Goal: Task Accomplishment & Management: Use online tool/utility

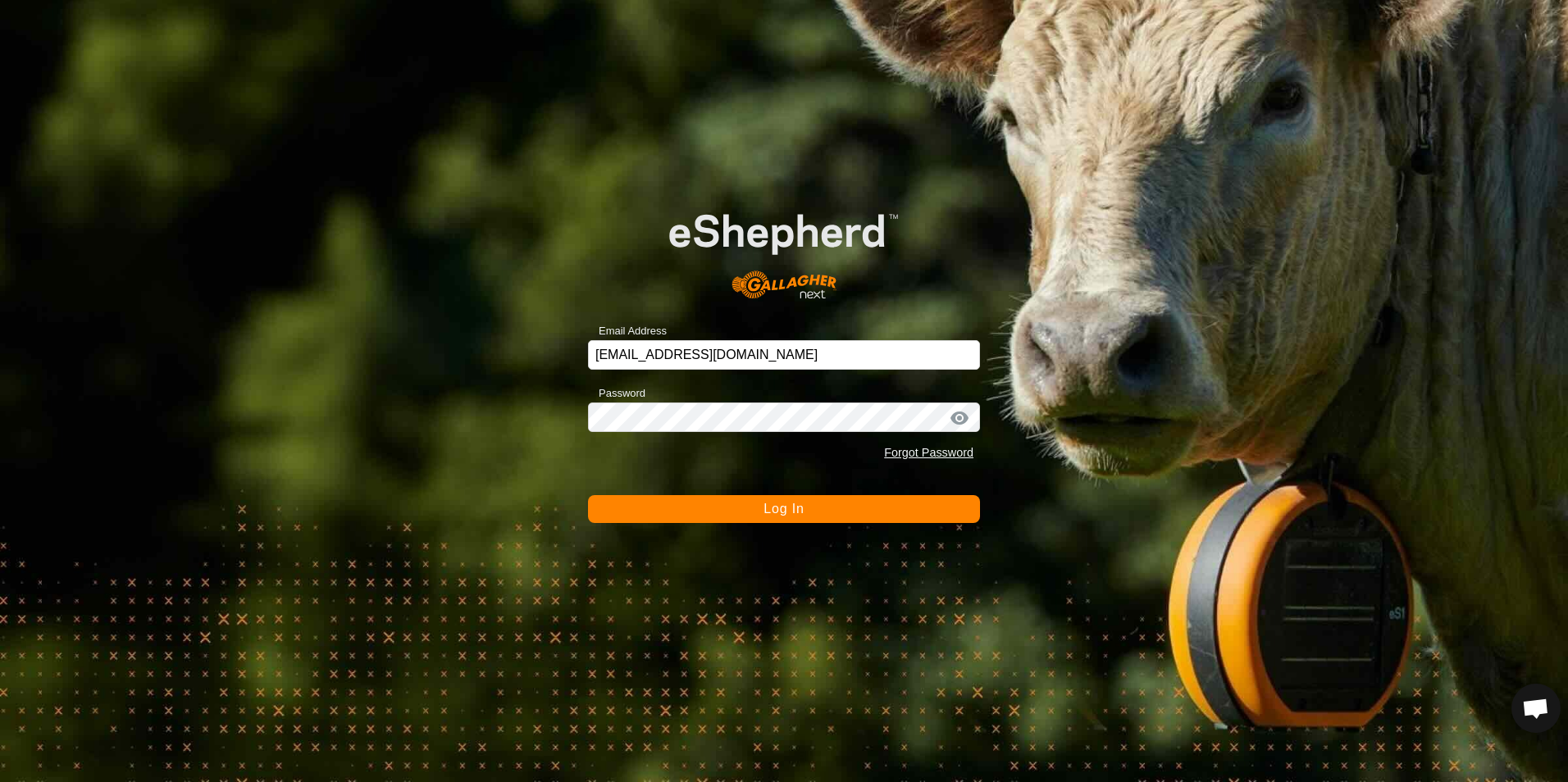
click at [802, 511] on span "Log In" at bounding box center [784, 508] width 40 height 14
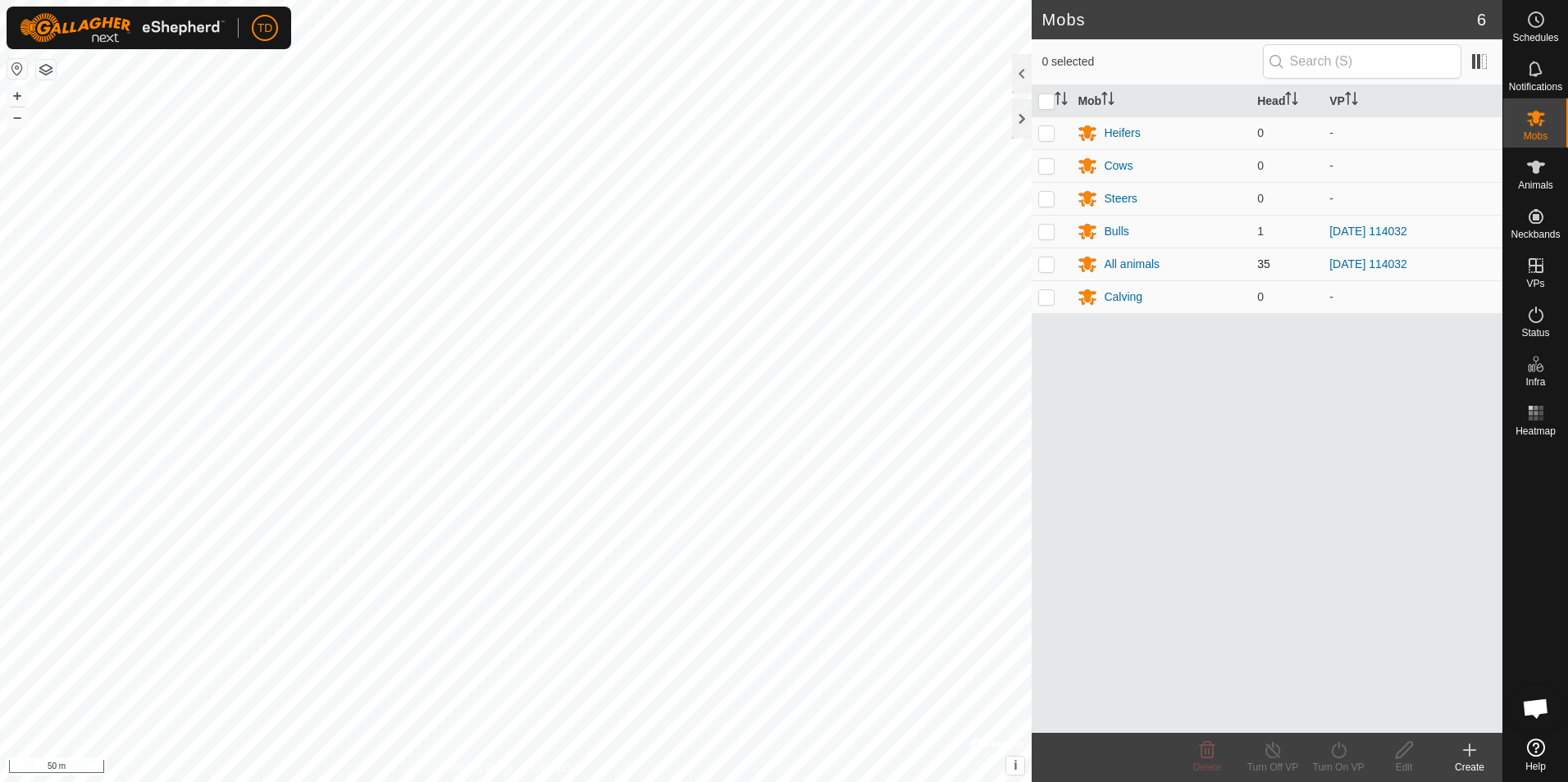
click at [1044, 265] on p-checkbox at bounding box center [1046, 264] width 16 height 13
checkbox input "true"
click at [1269, 770] on div "Turn Off VP" at bounding box center [1272, 767] width 66 height 14
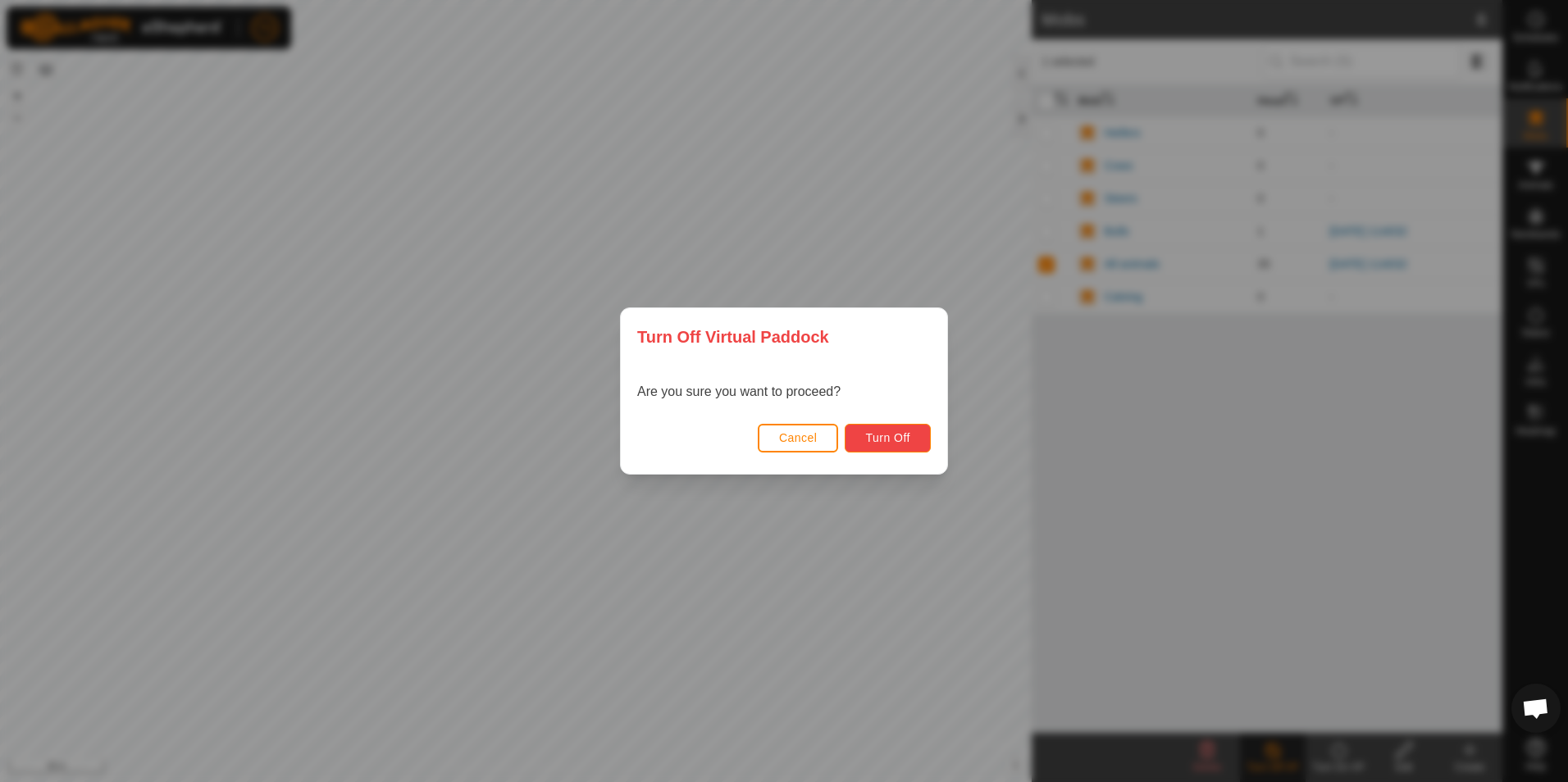
click at [880, 432] on span "Turn Off" at bounding box center [887, 438] width 45 height 13
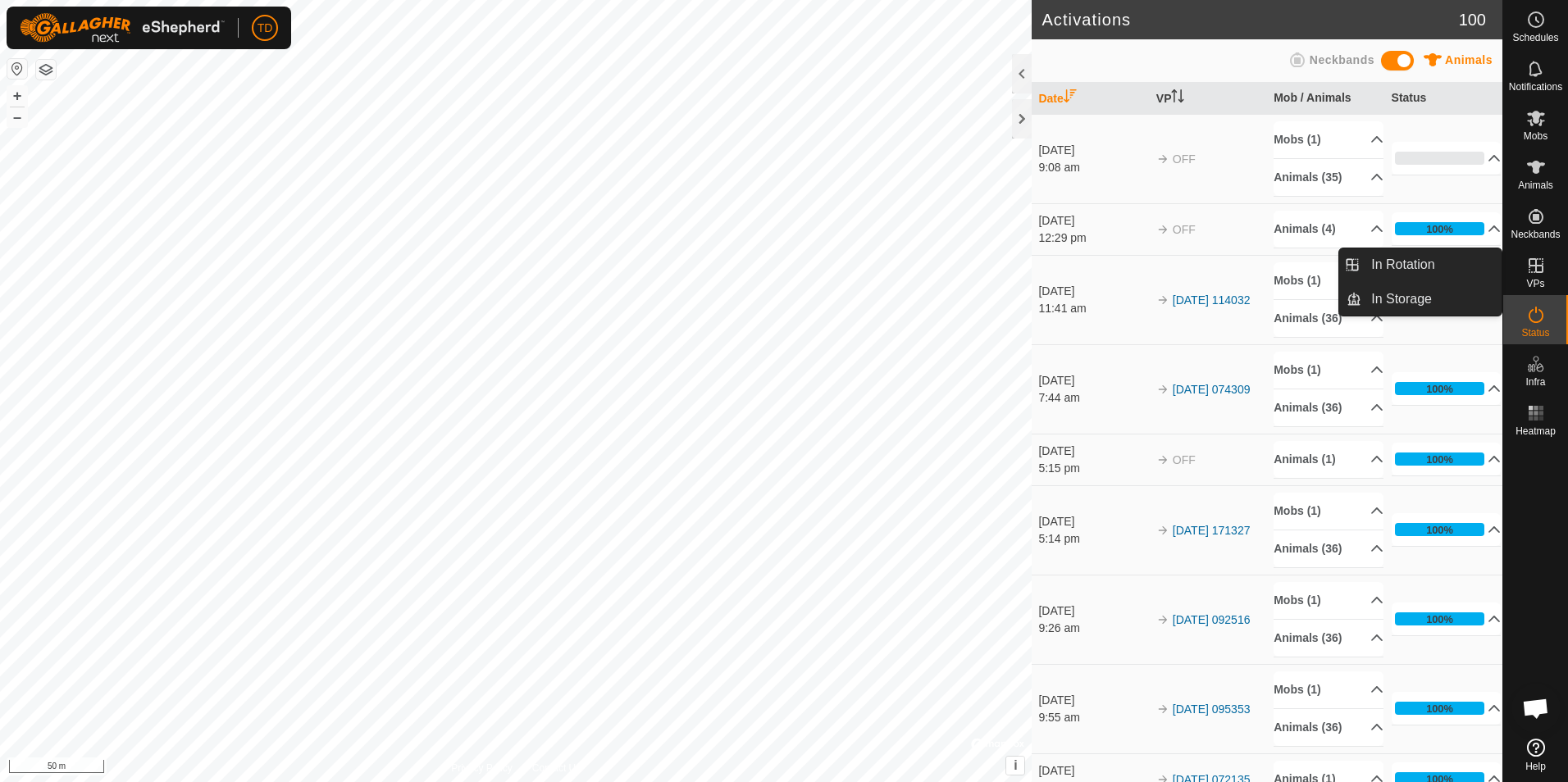
click at [1536, 278] on es-virtualpaddocks-svg-icon at bounding box center [1535, 265] width 30 height 26
click at [1437, 273] on link "In Rotation" at bounding box center [1431, 265] width 140 height 33
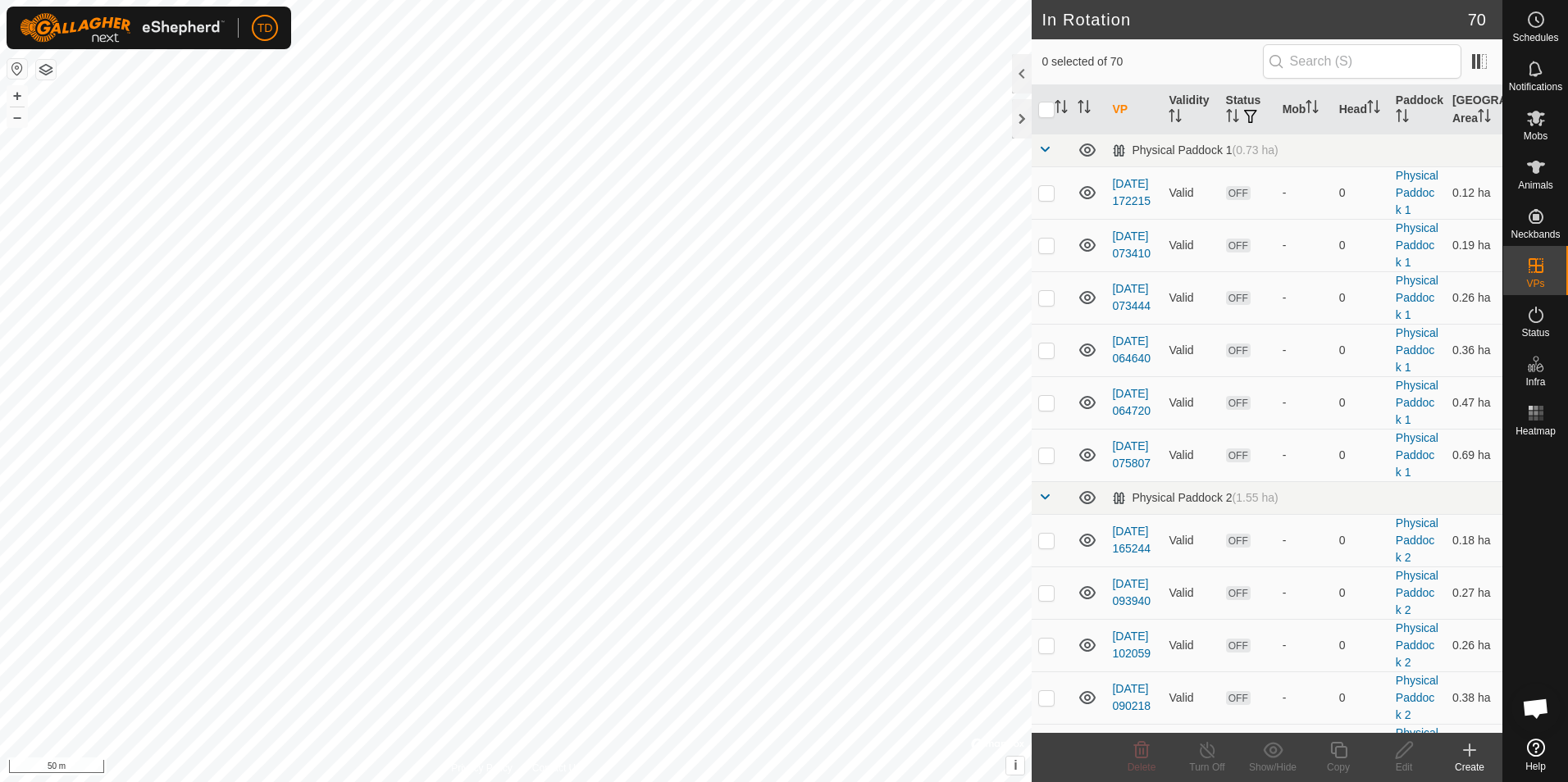
click at [1467, 760] on div "Create" at bounding box center [1469, 767] width 66 height 14
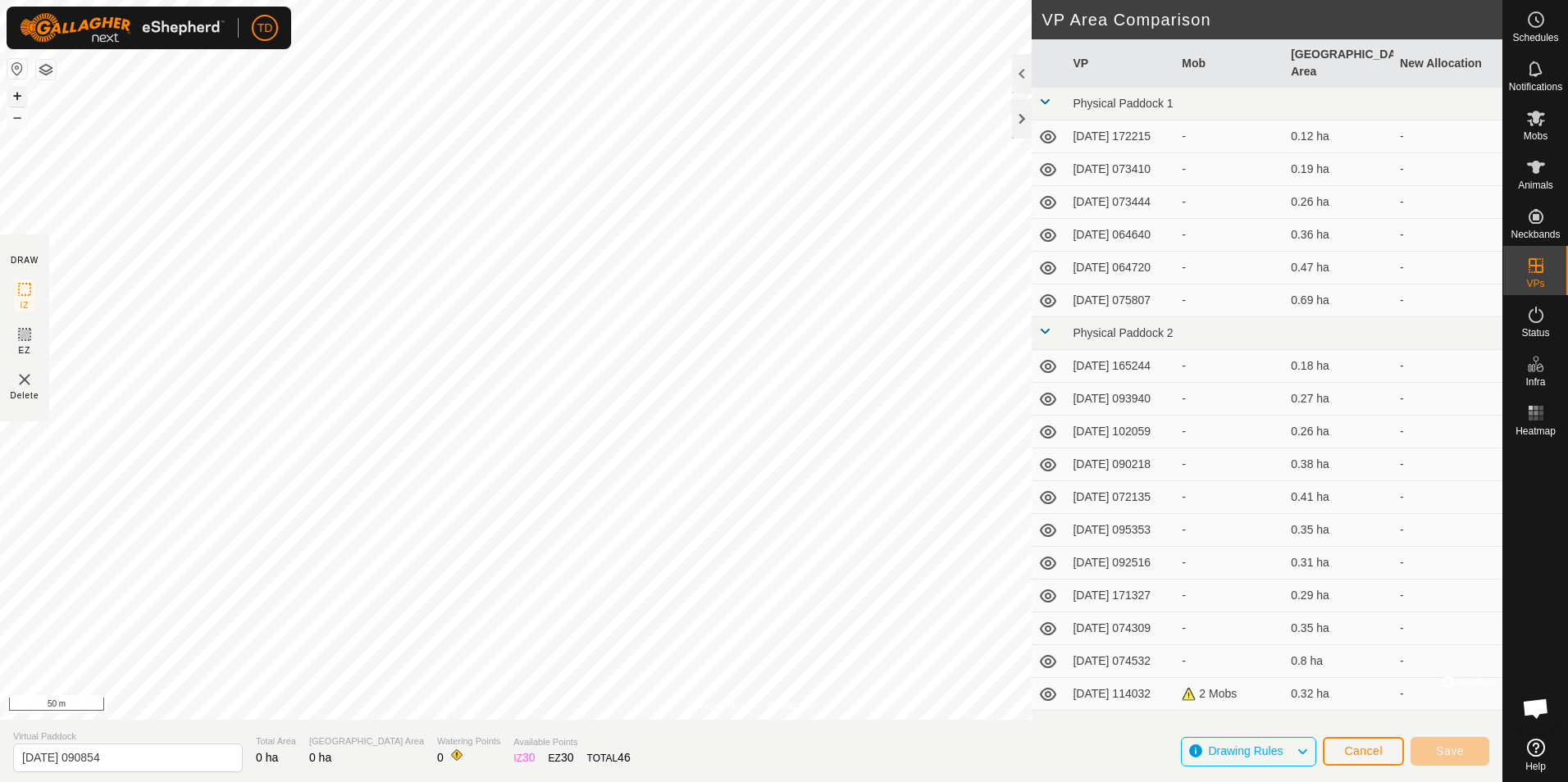
click at [14, 101] on button "+" at bounding box center [17, 96] width 20 height 20
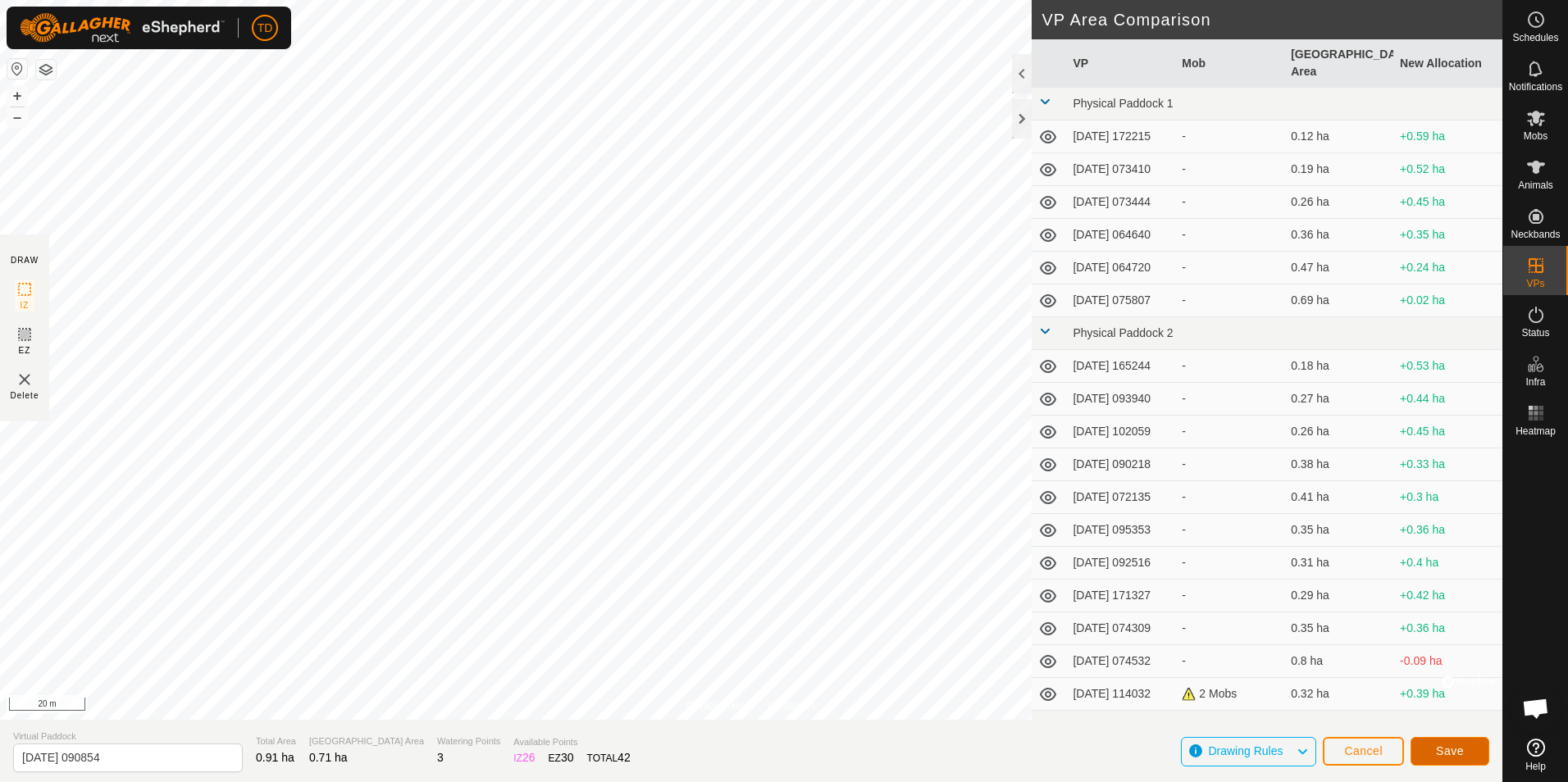
click at [1444, 749] on span "Save" at bounding box center [1449, 751] width 28 height 13
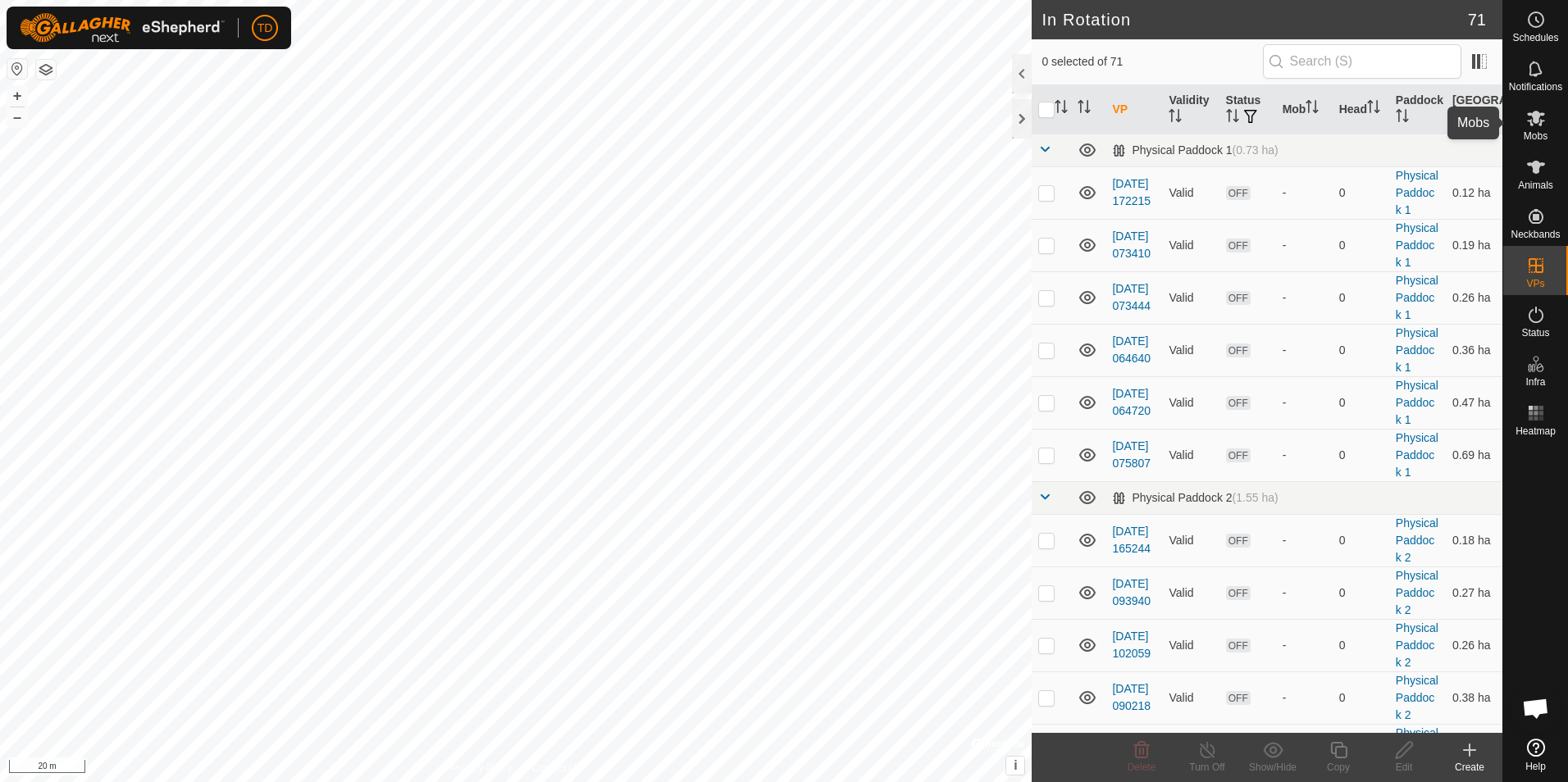
click at [1541, 129] on es-mob-svg-icon at bounding box center [1535, 118] width 30 height 26
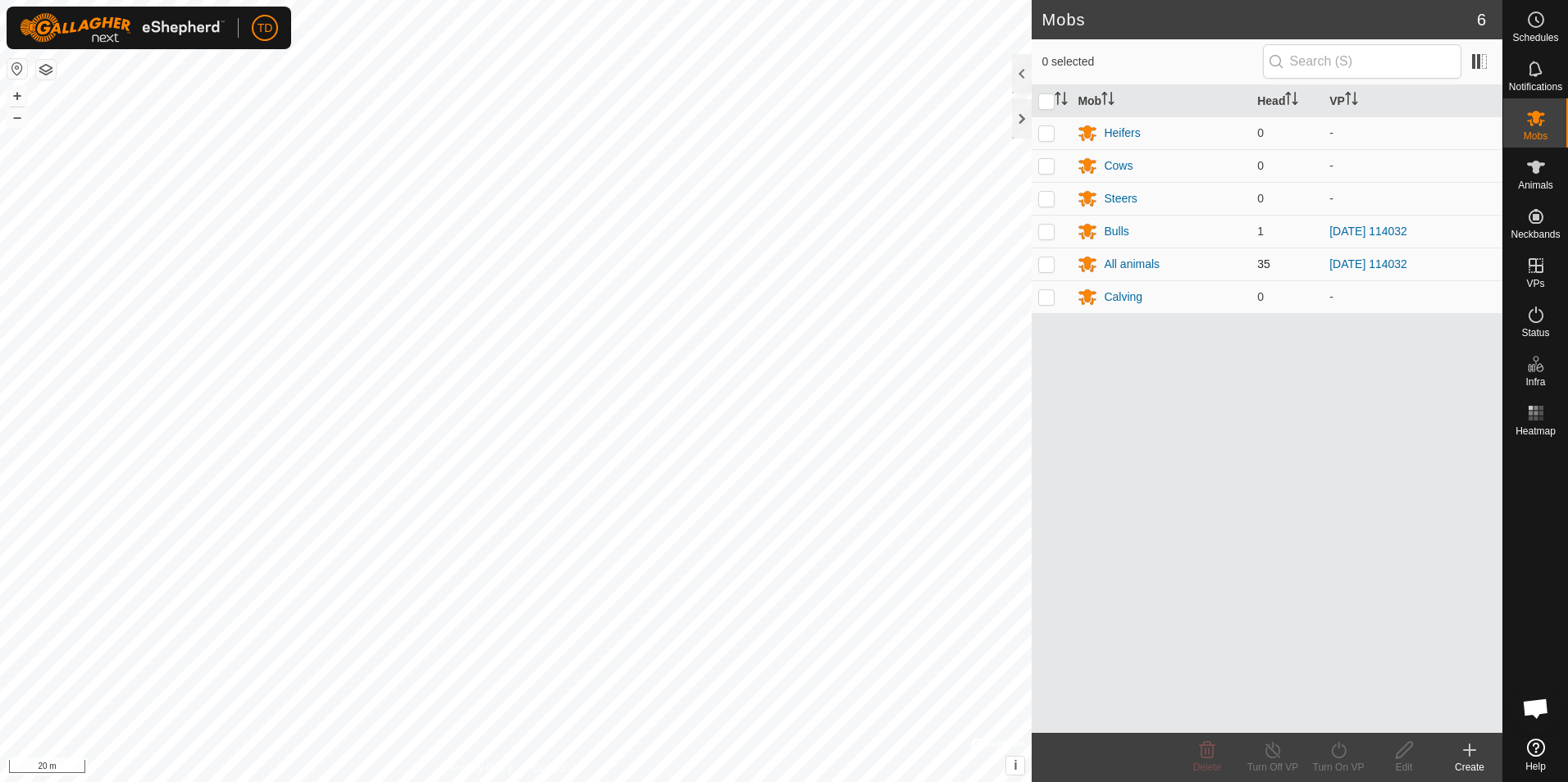
click at [1047, 264] on p-checkbox at bounding box center [1046, 264] width 16 height 13
checkbox input "true"
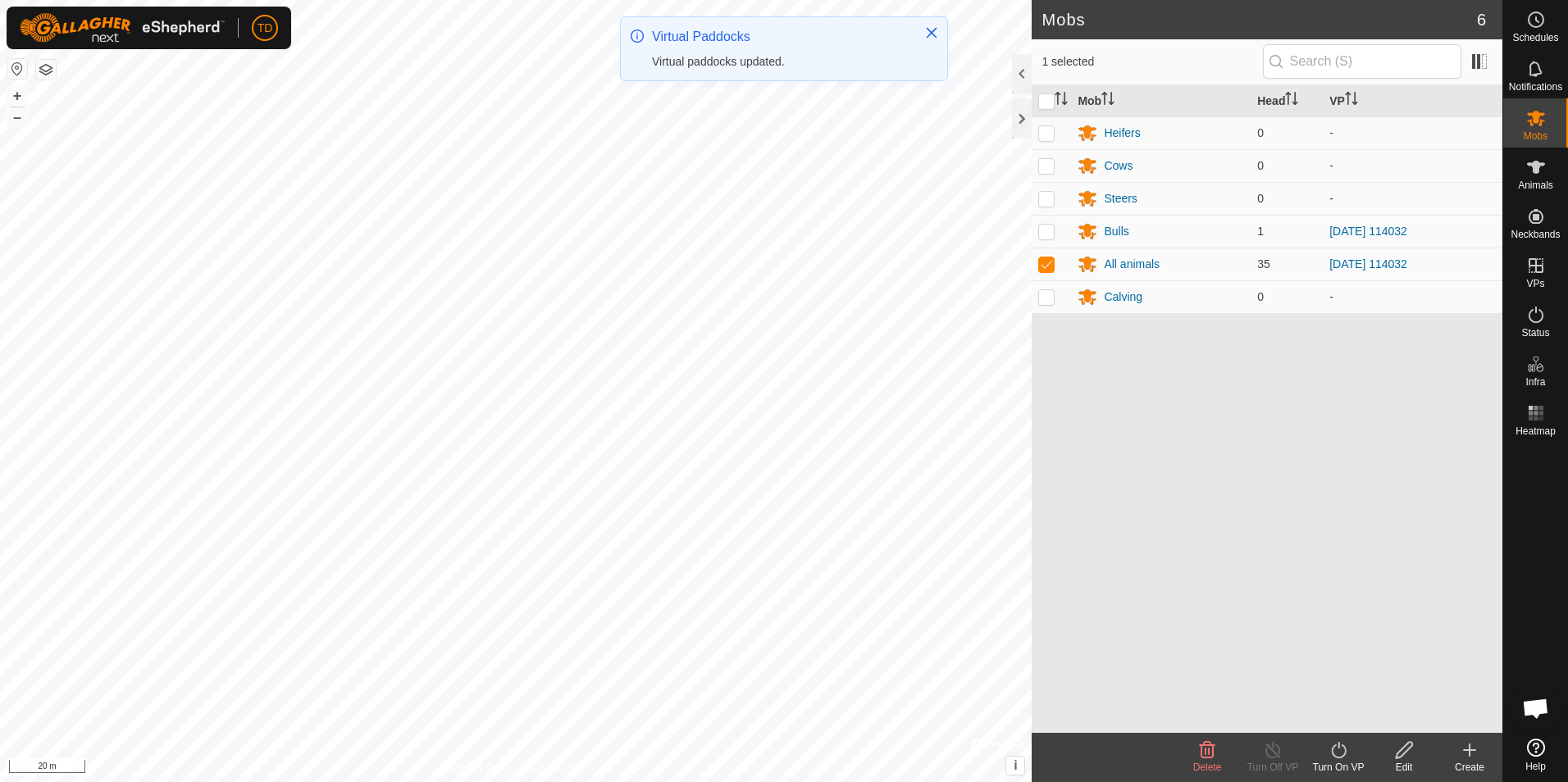
click at [1337, 756] on icon at bounding box center [1338, 750] width 20 height 20
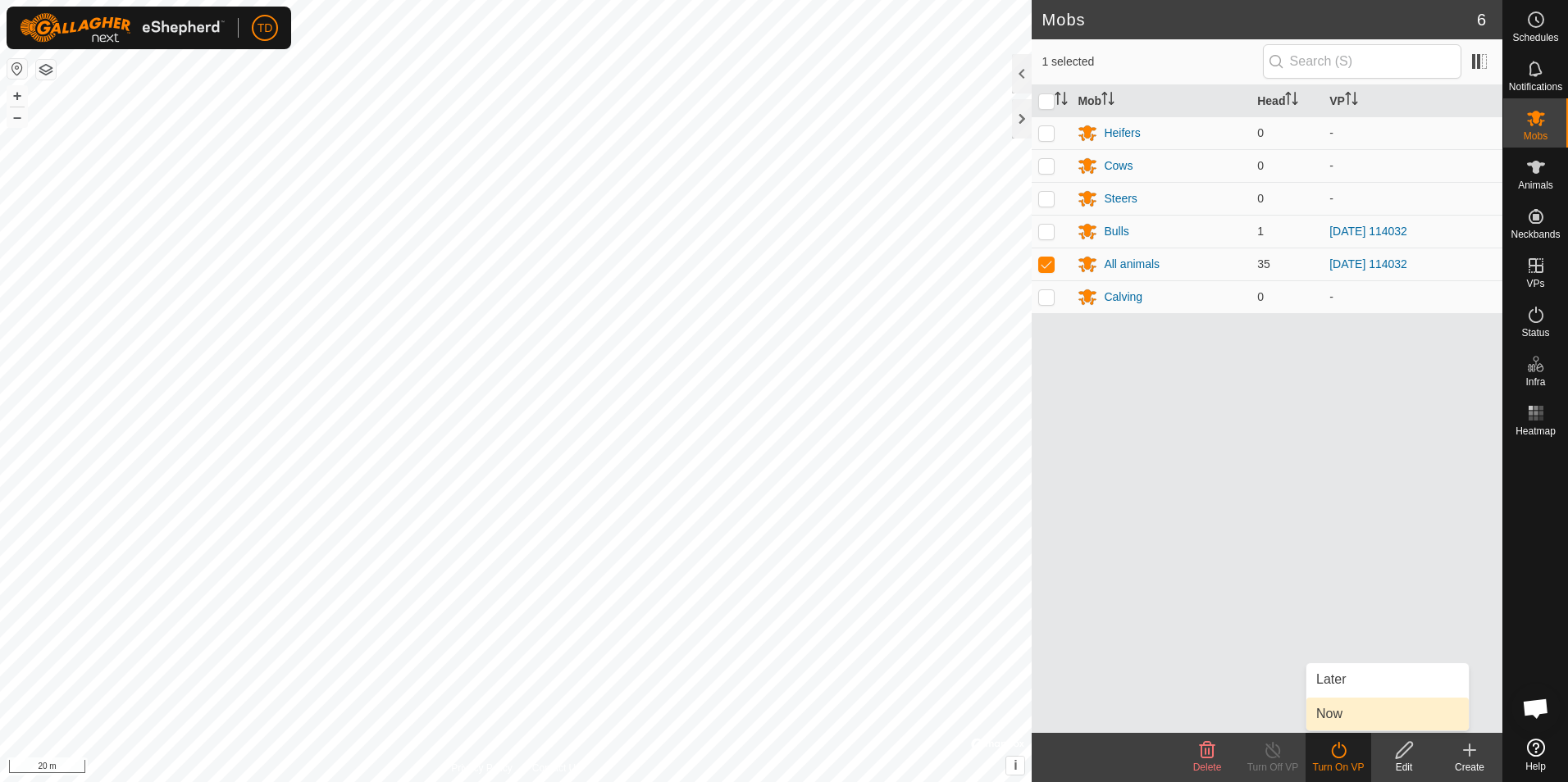
click at [1333, 718] on link "Now" at bounding box center [1388, 714] width 163 height 33
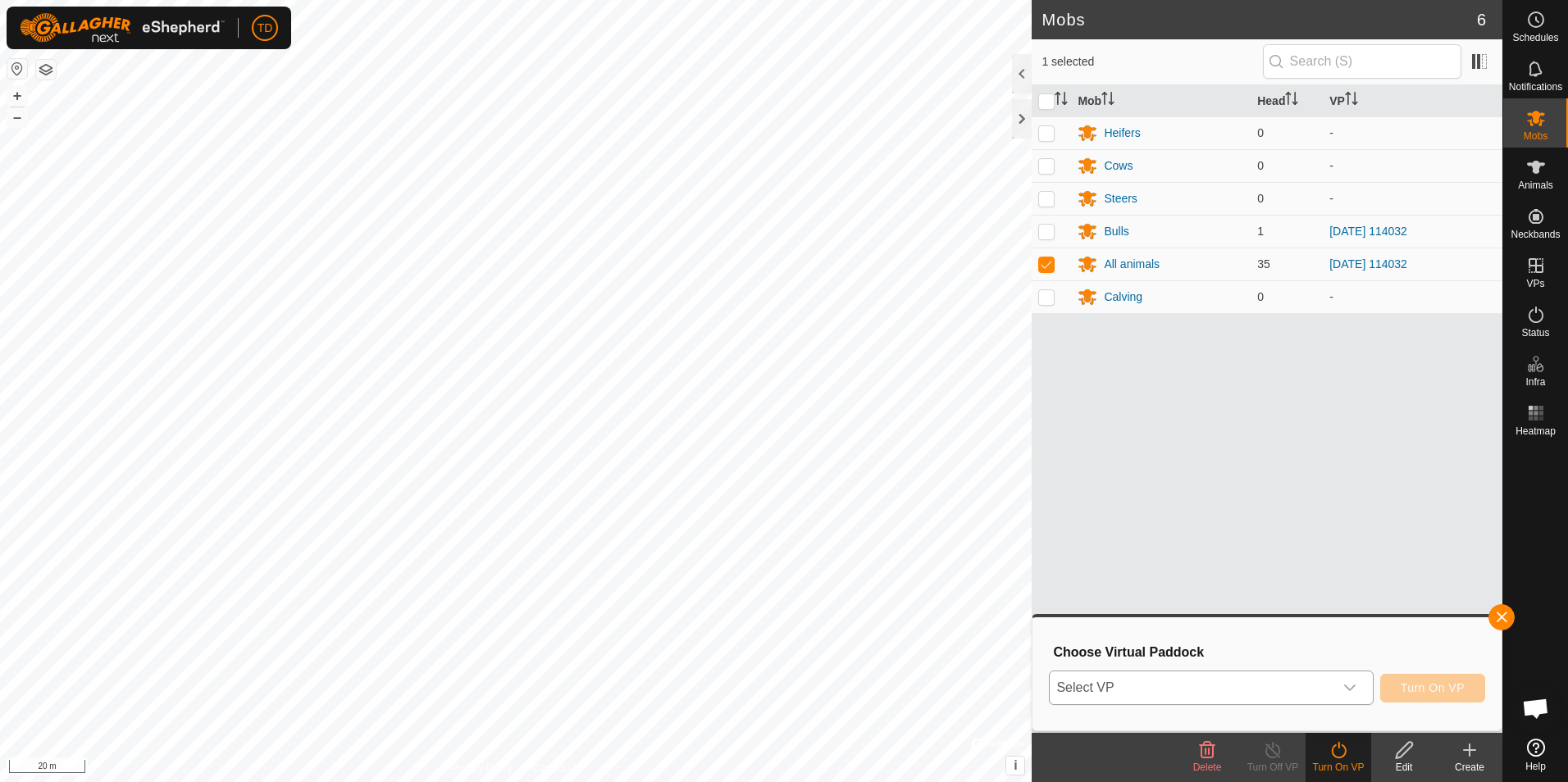
click at [1353, 689] on icon "dropdown trigger" at bounding box center [1350, 687] width 11 height 7
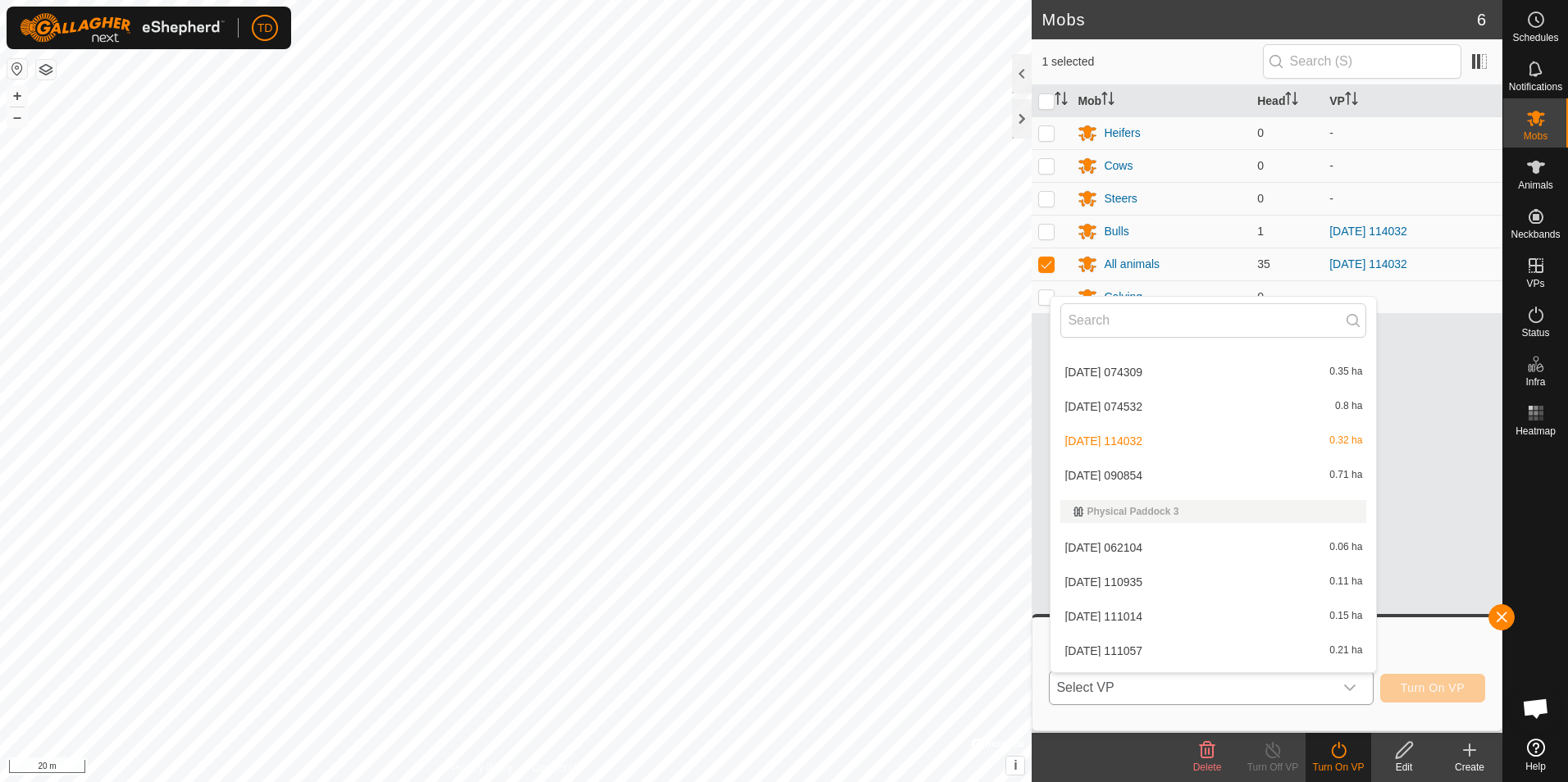
scroll to position [590, 0]
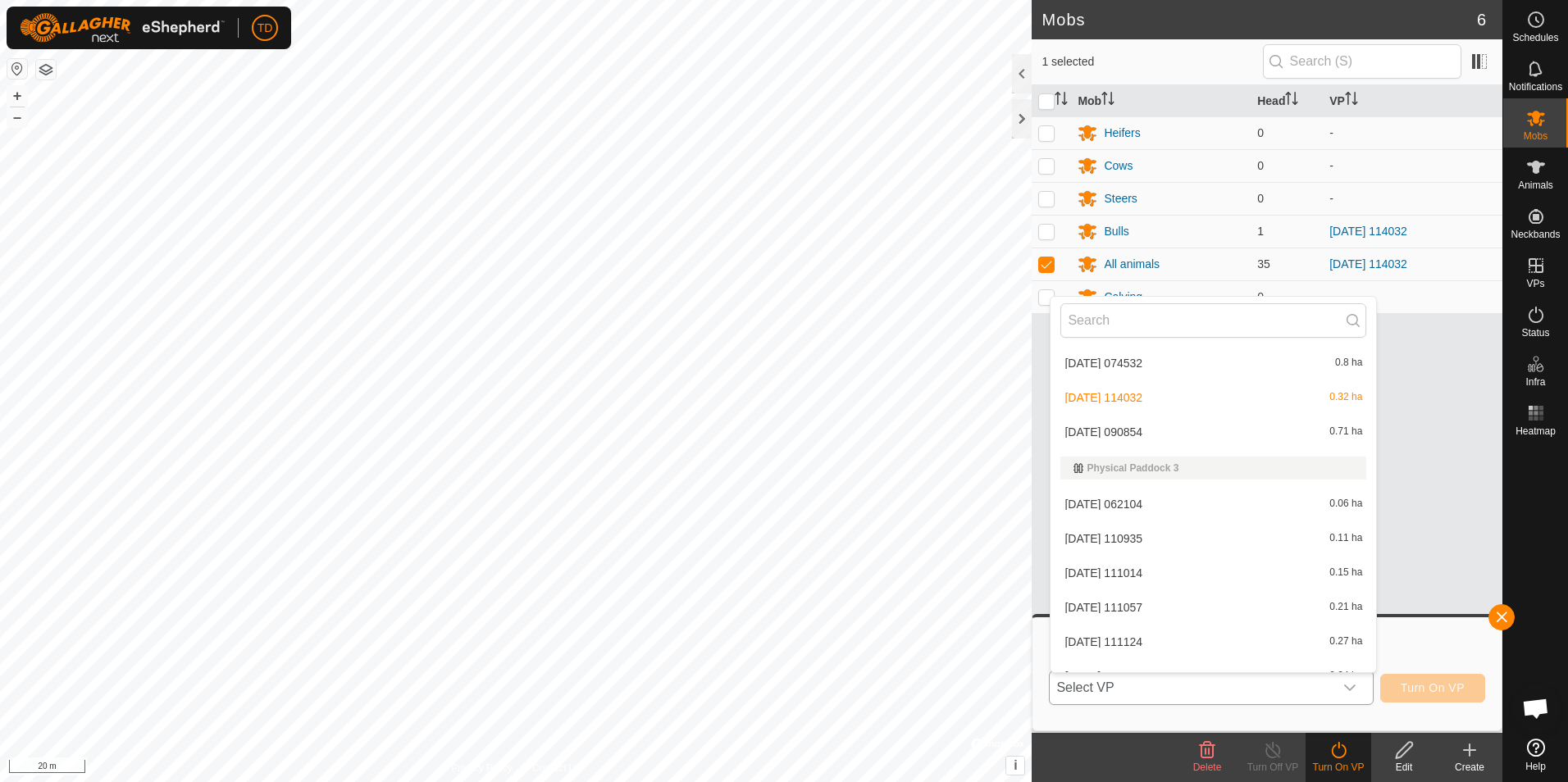
click at [1123, 436] on li "[DATE] 090854 0.71 ha" at bounding box center [1213, 432] width 325 height 33
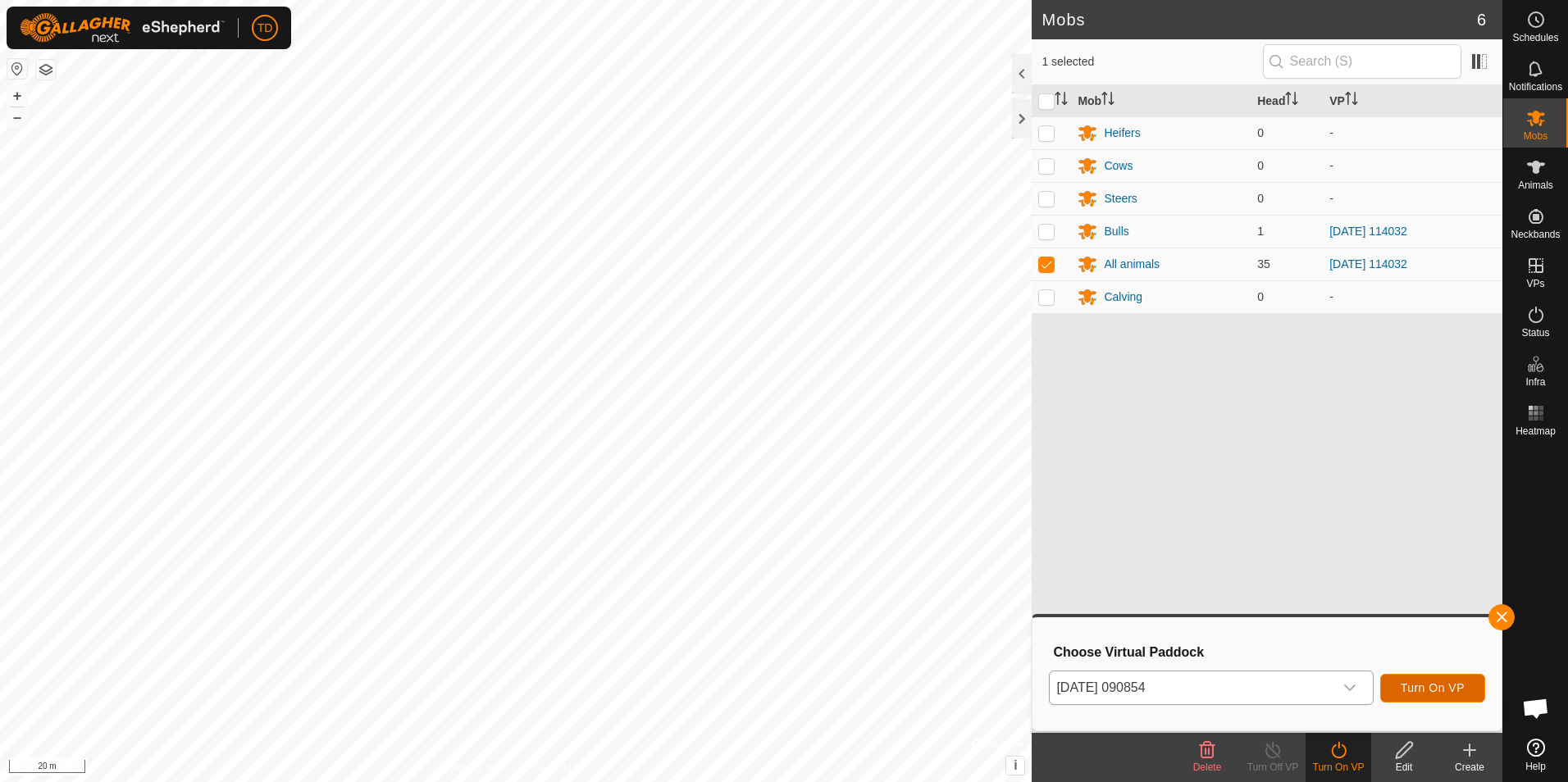
click at [1445, 688] on span "Turn On VP" at bounding box center [1432, 688] width 64 height 13
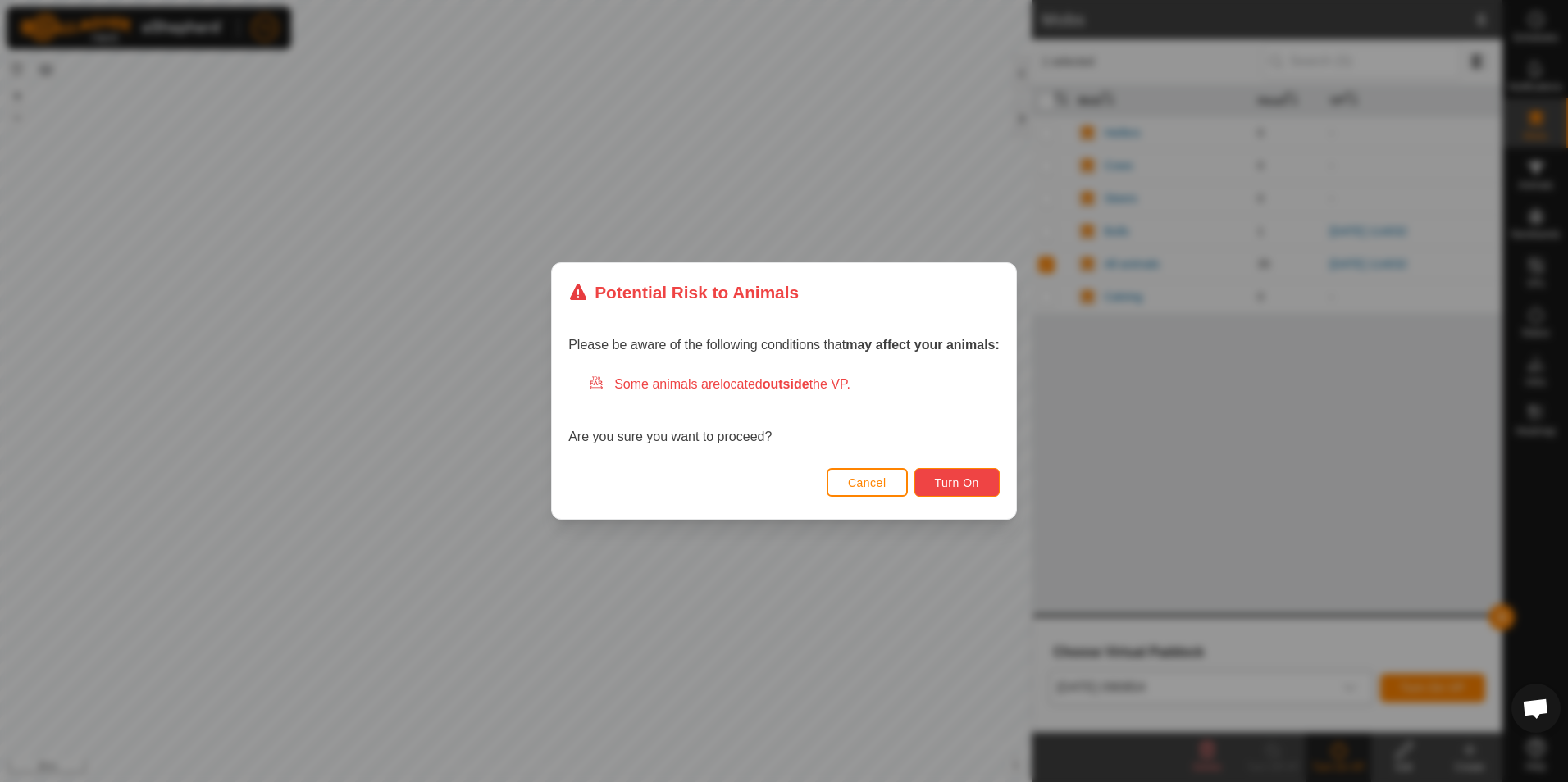
click at [944, 483] on span "Turn On" at bounding box center [957, 483] width 44 height 13
